Goal: Navigation & Orientation: Go to known website

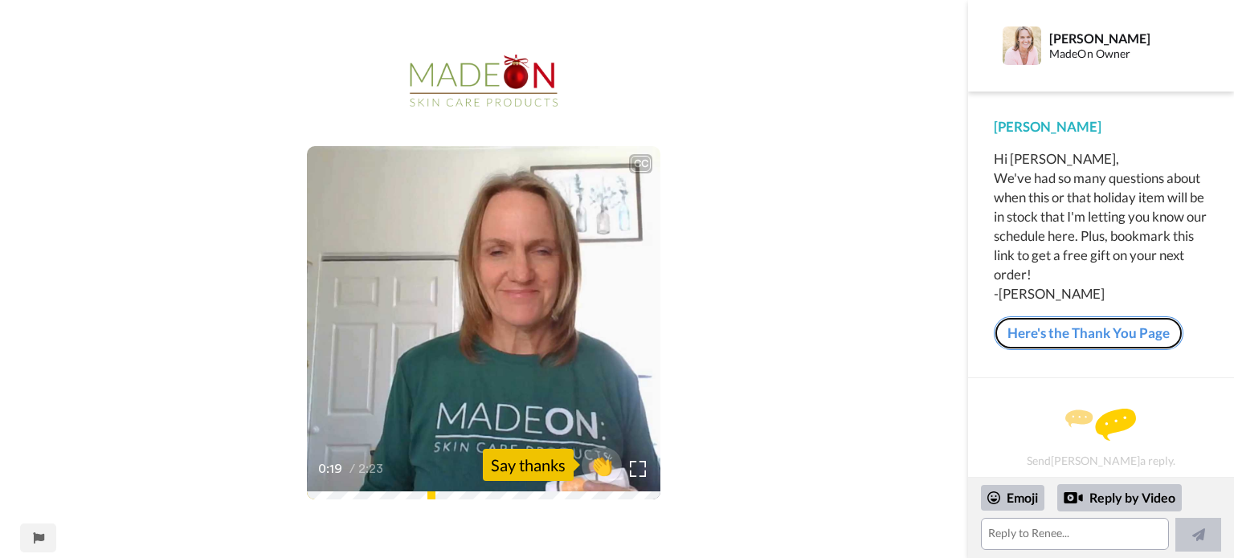
click at [1086, 337] on link "Here's the Thank You Page" at bounding box center [1089, 333] width 190 height 34
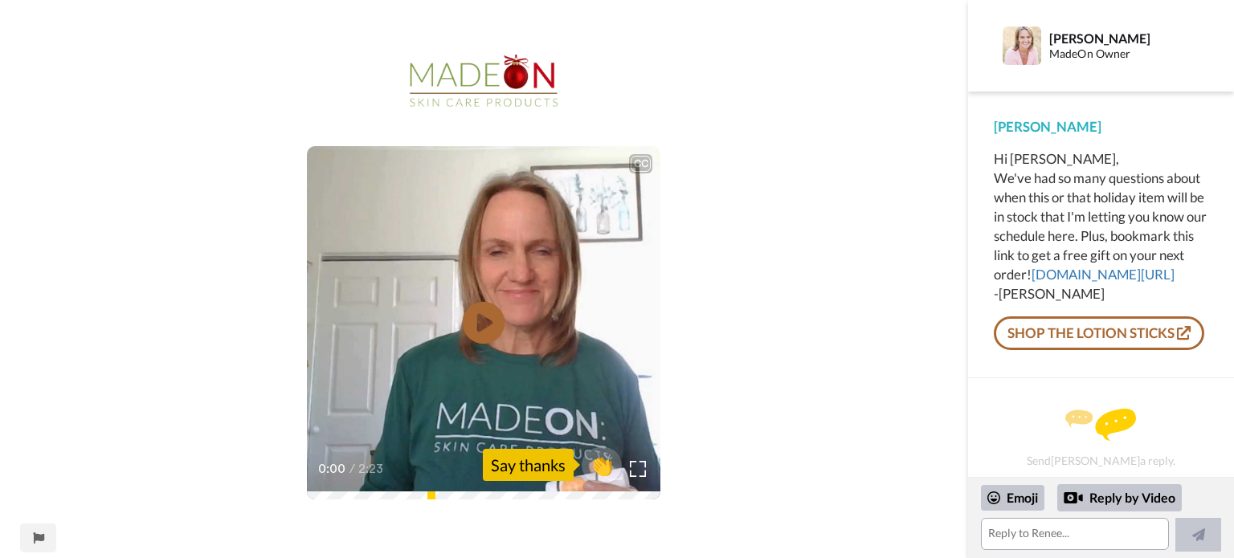
click at [475, 320] on icon at bounding box center [484, 322] width 43 height 43
click at [586, 337] on video at bounding box center [483, 322] width 353 height 353
click at [1102, 283] on link "[DOMAIN_NAME][URL]" at bounding box center [1102, 274] width 143 height 17
click at [1033, 350] on link "SHOP THE LOTION STICKS" at bounding box center [1099, 333] width 210 height 34
